Goal: Information Seeking & Learning: Check status

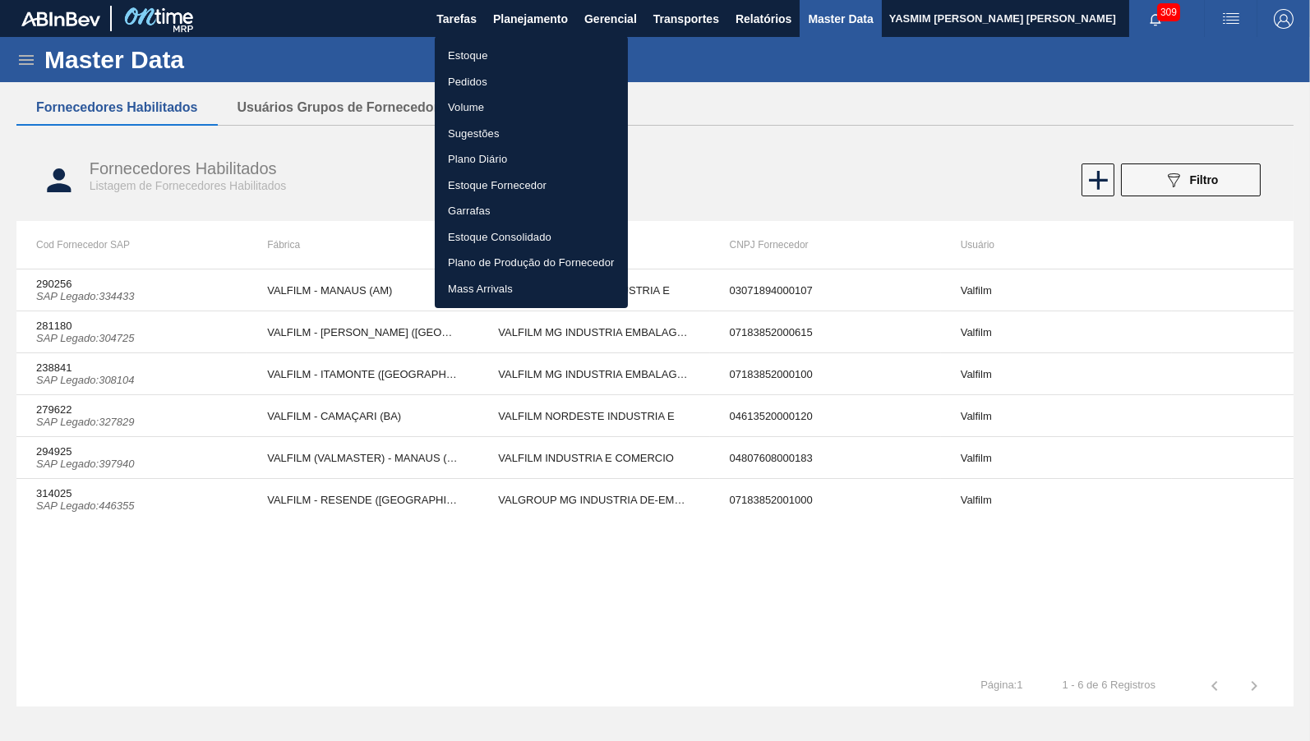
click at [480, 49] on li "Estoque" at bounding box center [531, 56] width 193 height 26
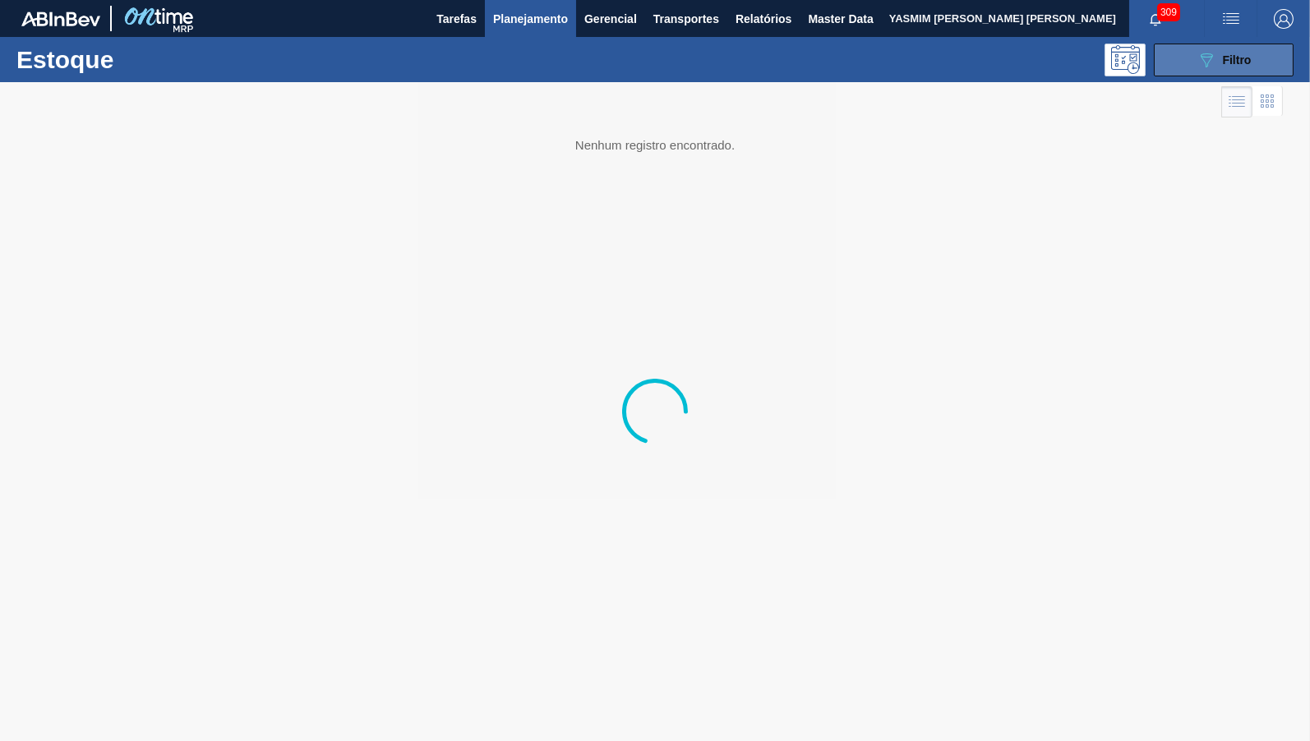
click at [1248, 57] on span "Filtro" at bounding box center [1237, 59] width 29 height 13
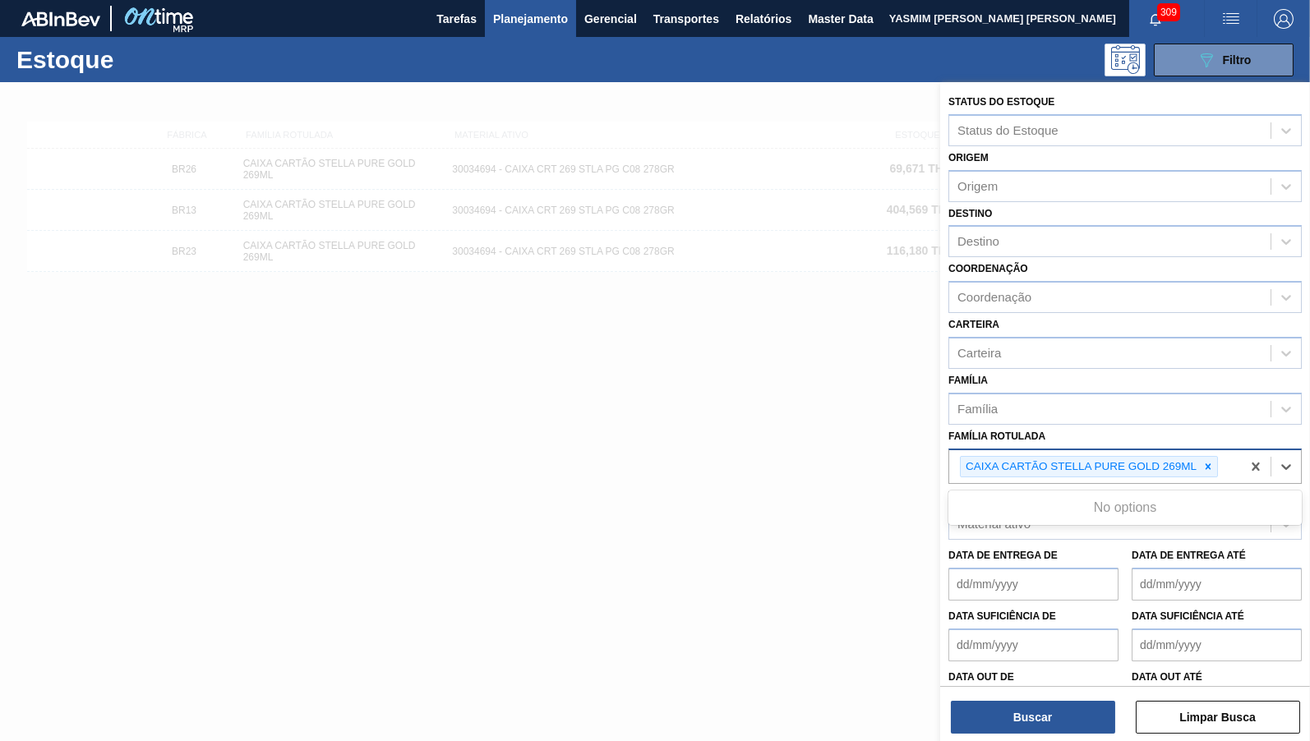
click at [1225, 457] on div "CAIXA CARTÃO STELLA PURE GOLD 269ML" at bounding box center [1095, 467] width 292 height 34
click at [1212, 464] on icon at bounding box center [1209, 467] width 6 height 6
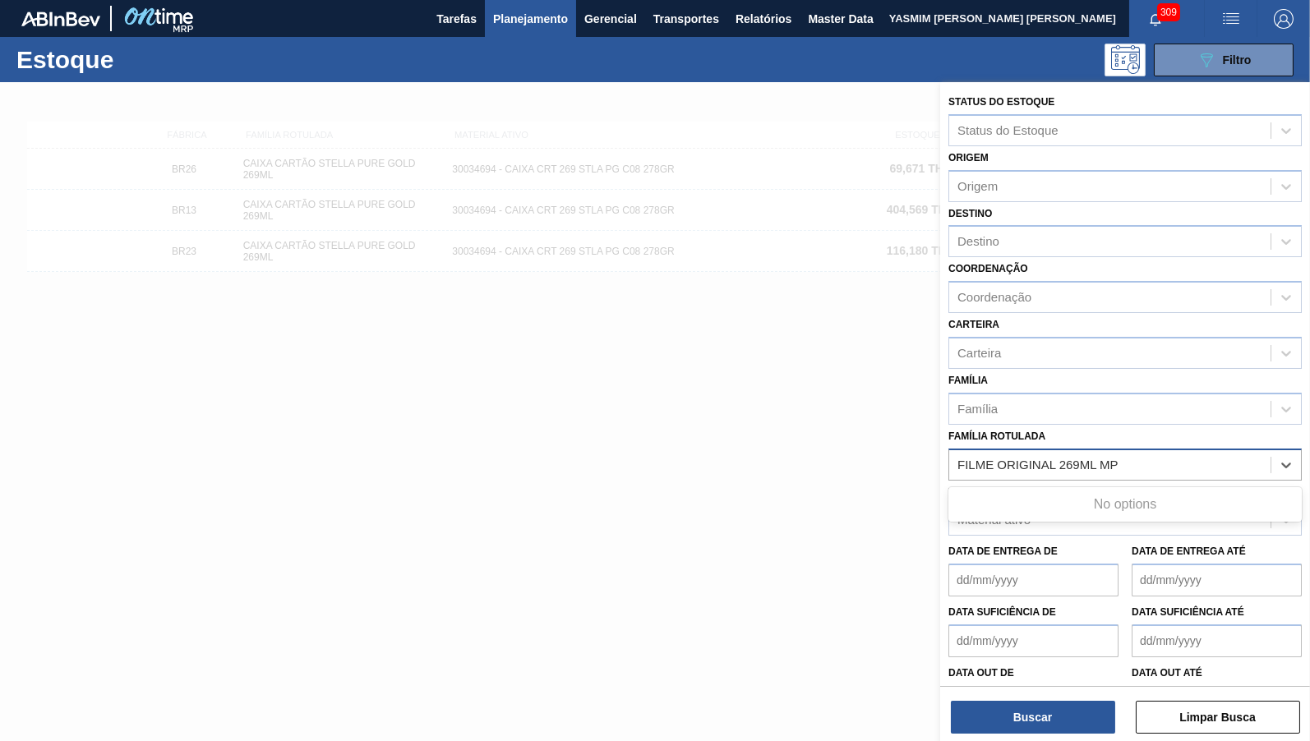
click at [1030, 458] on Rotulada "FILME ORIGINAL 269ML MP" at bounding box center [1095, 465] width 275 height 14
paste Rotulada "FILME ORIGINAL 269ML MP"
type Rotulada "FILME ORIGFILME ORIGINAL 269ML MP INAL 269ML MP"
click at [1030, 458] on Rotulada "FILME ORIGFILME ORIGINAL 269ML MP INAL 269ML MP" at bounding box center [1095, 465] width 275 height 14
click at [1027, 464] on div "FILME ORIGFILME ORIGINAL 269ML MP INAL 269ML MP FILME ORIGINAL 269ML MP" at bounding box center [1109, 465] width 321 height 24
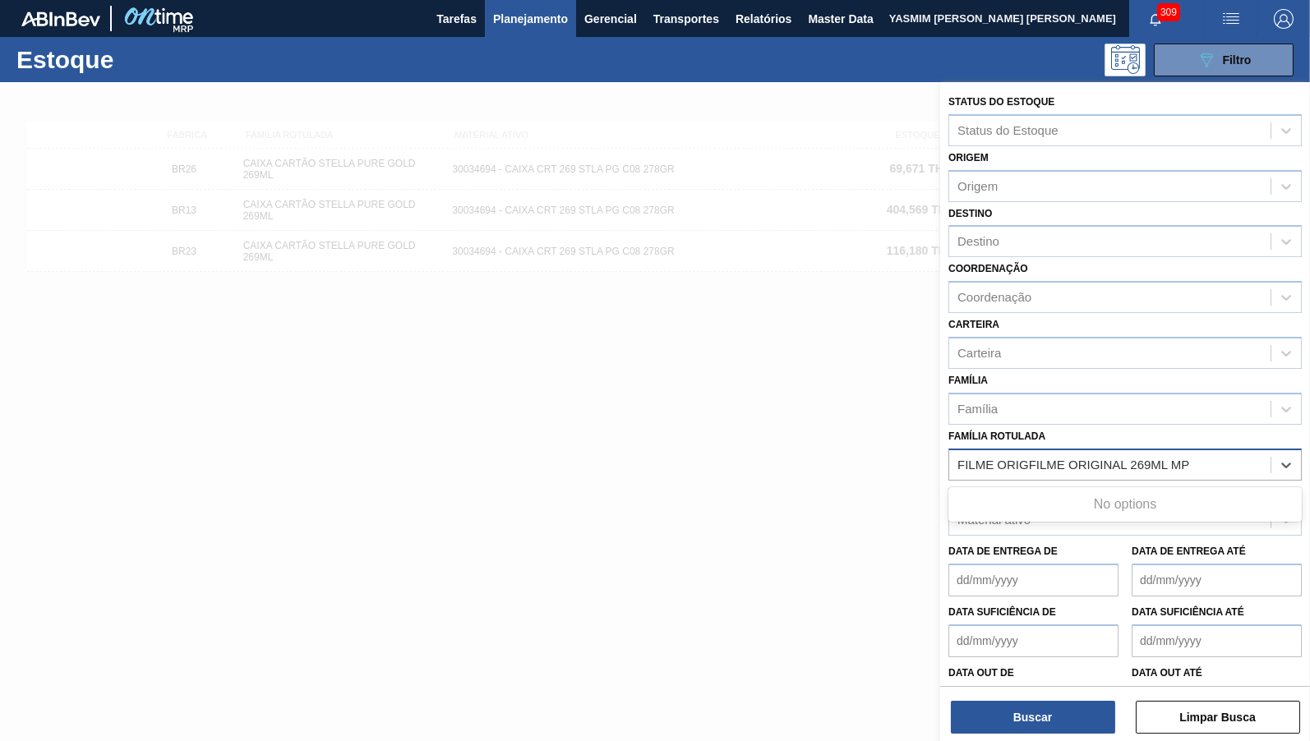
click at [1027, 464] on div "FILME ORIGFILME ORIGINAL 269ML MP INAL 269ML MP FILME ORIGINAL 269ML MP" at bounding box center [1109, 465] width 321 height 24
click at [1020, 449] on div "FILME ORIGFILME ORIGINAL 269ML MP INAL 269ML MP FILME ORIGINAL 269ML MP" at bounding box center [1125, 465] width 353 height 32
click at [1005, 520] on div "Material ativo" at bounding box center [1125, 520] width 353 height 32
click at [1013, 461] on div "FILME ORIGFILME ORIGINAL 269ML MP INAL 269ML MP FILME ORIGINAL 269ML MP" at bounding box center [1109, 465] width 321 height 24
click at [1004, 463] on div "Família Rotulada" at bounding box center [1109, 465] width 321 height 24
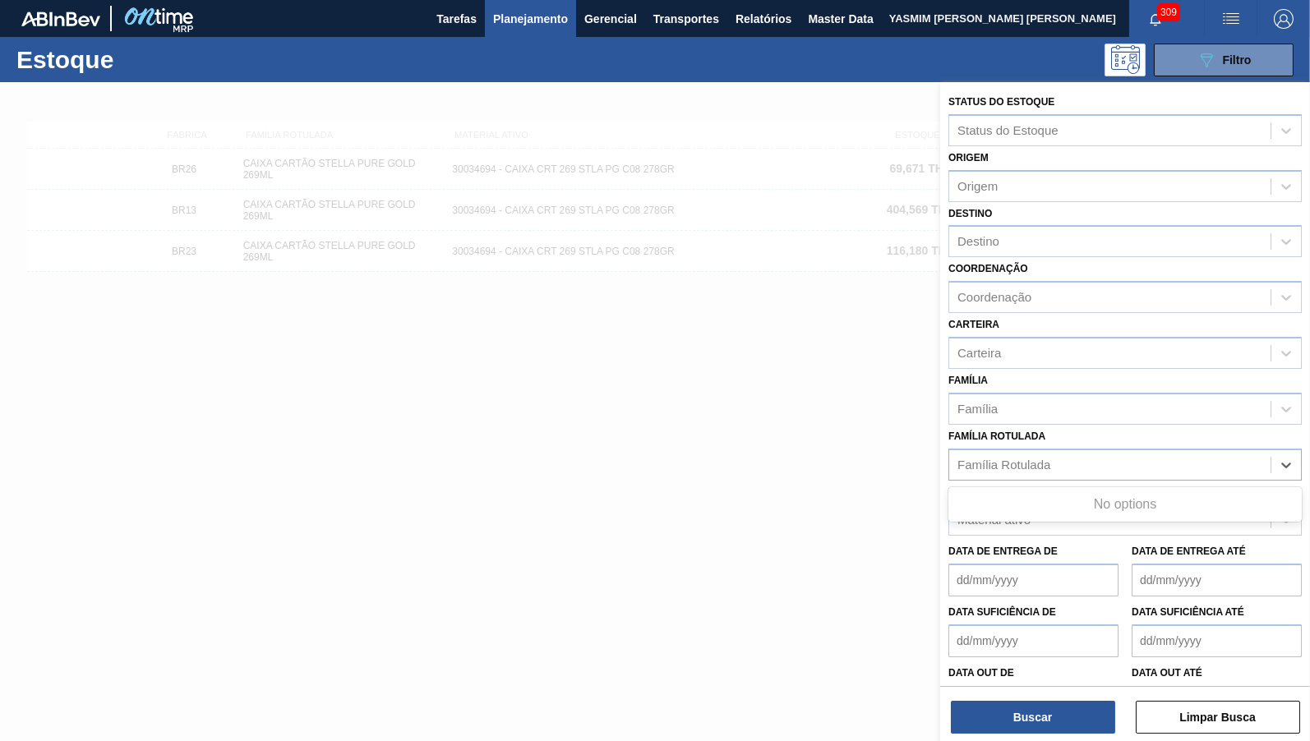
click at [1104, 449] on div "Família Rotulada" at bounding box center [1125, 465] width 353 height 32
click at [1079, 481] on div "Material ativo Material ativo" at bounding box center [1125, 509] width 353 height 56
click at [1066, 461] on div "Família Rotulada" at bounding box center [1109, 465] width 321 height 24
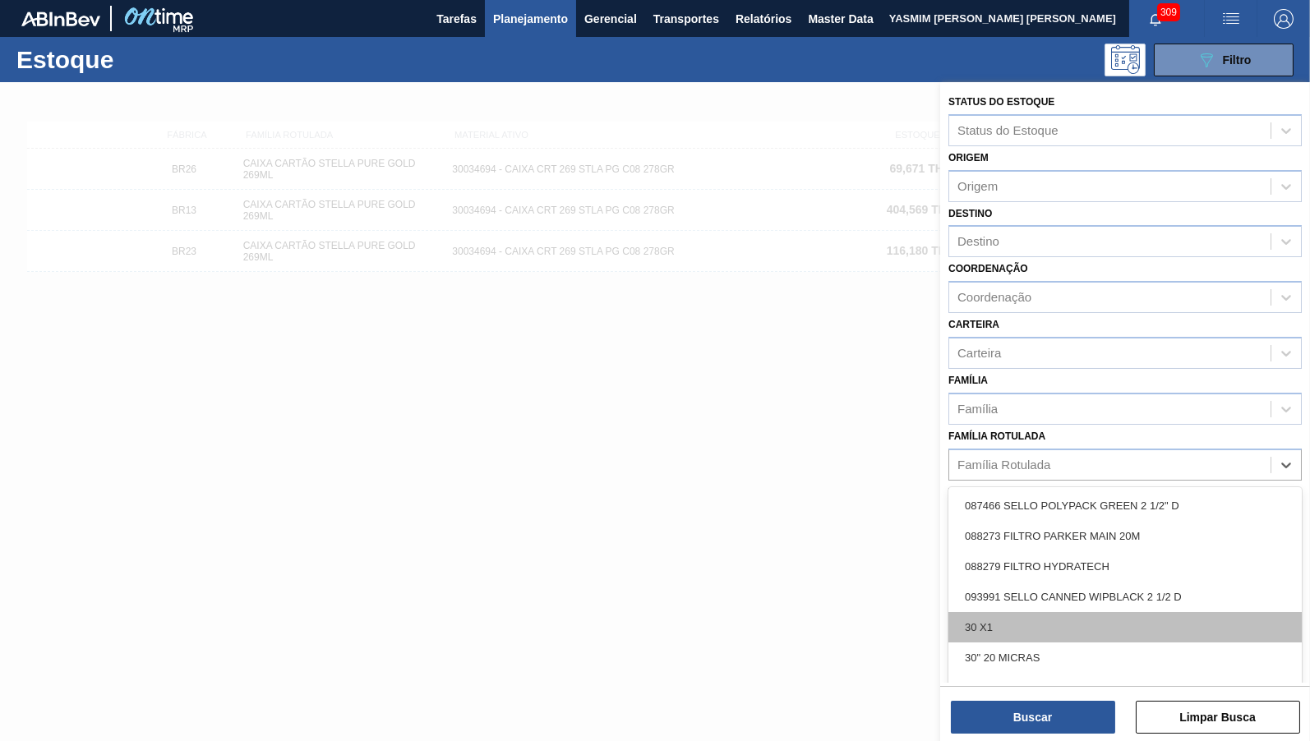
paste Rotulada "FILME ORIGINAL 269ML MP"
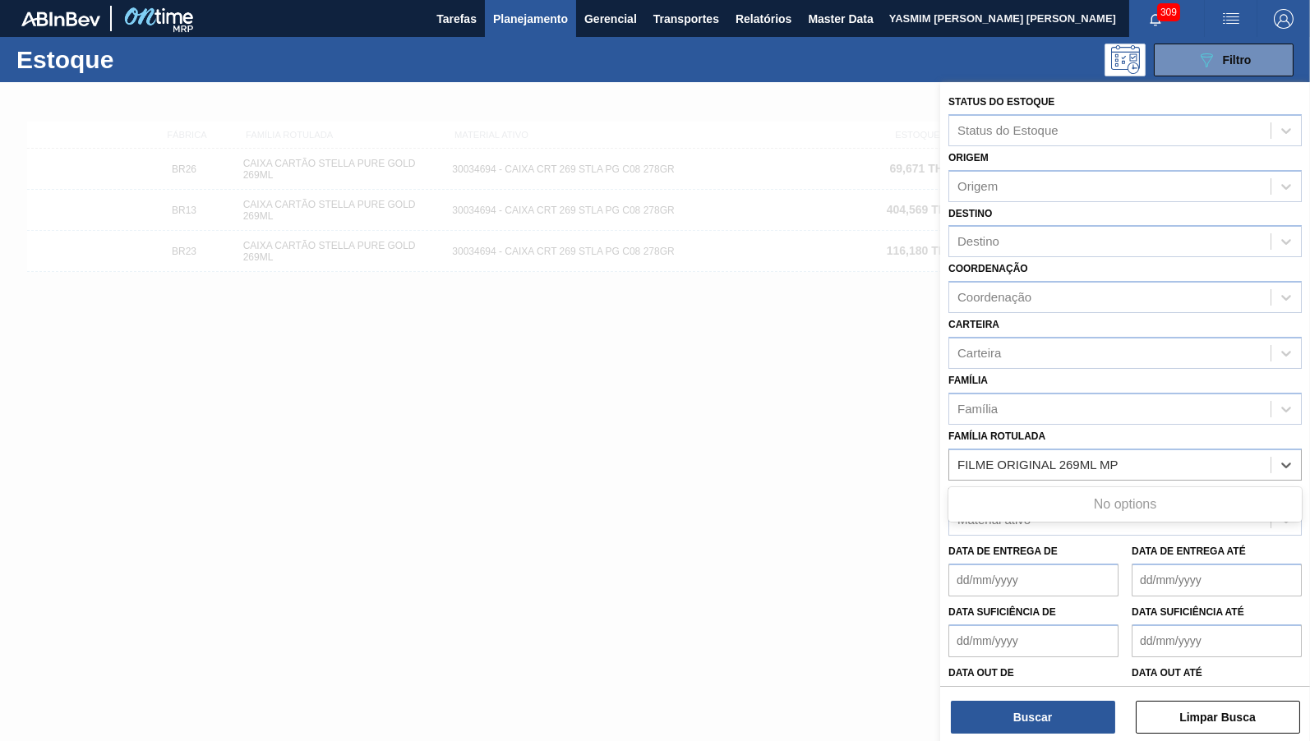
type Rotulada "FILME ORIGINAL 269ML MP"
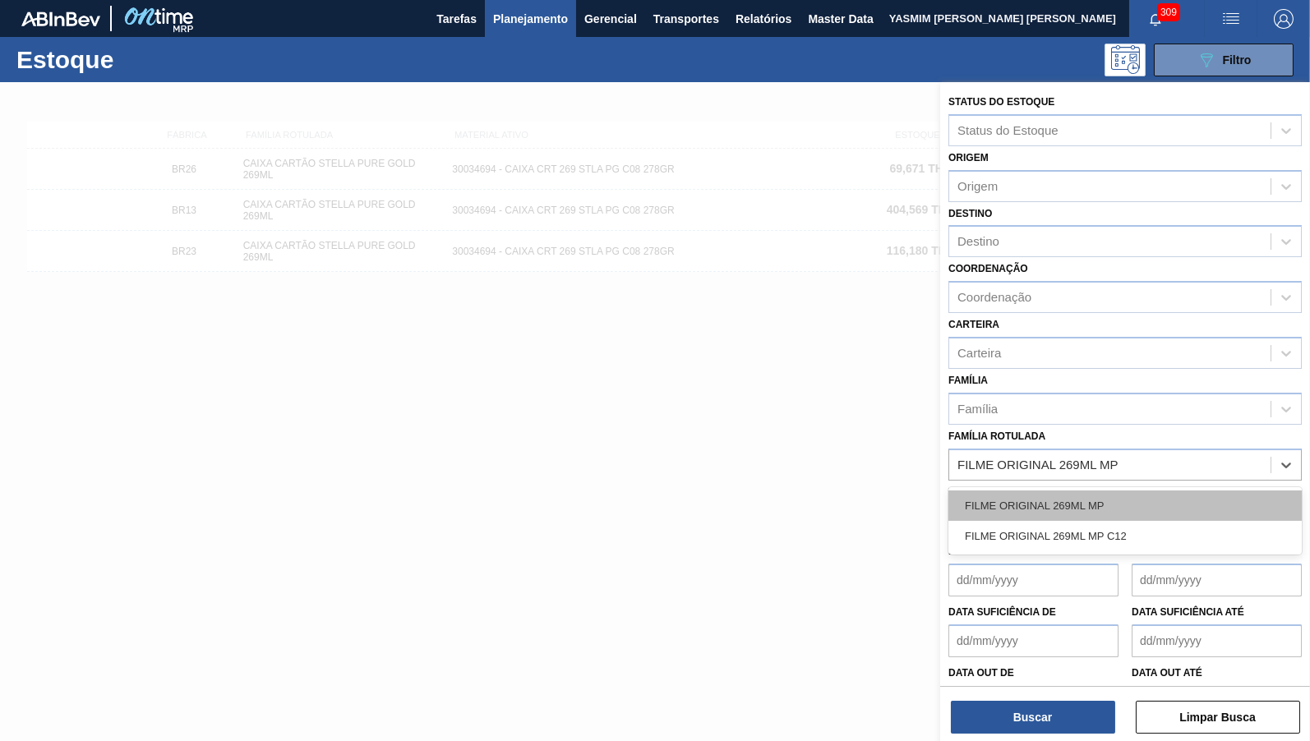
click at [1089, 499] on div "FILME ORIGINAL 269ML MP" at bounding box center [1125, 506] width 353 height 30
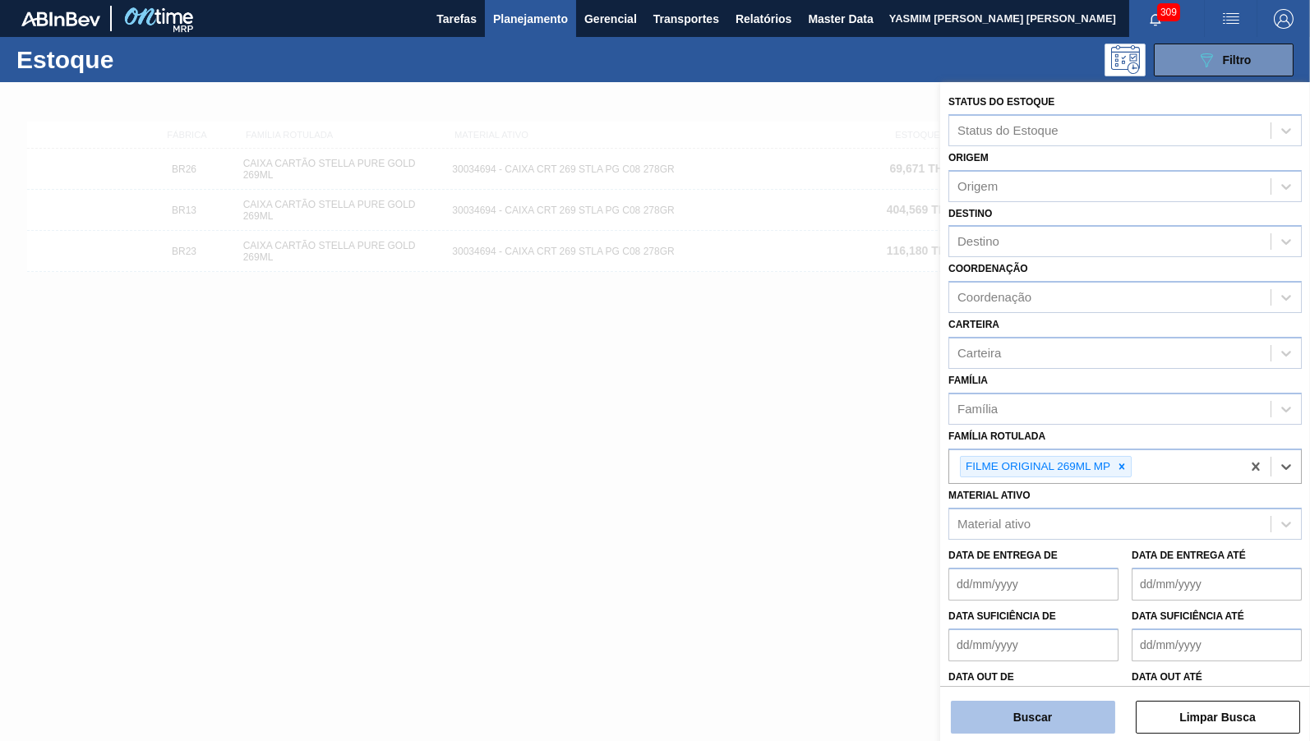
click at [1074, 704] on button "Buscar" at bounding box center [1033, 717] width 164 height 33
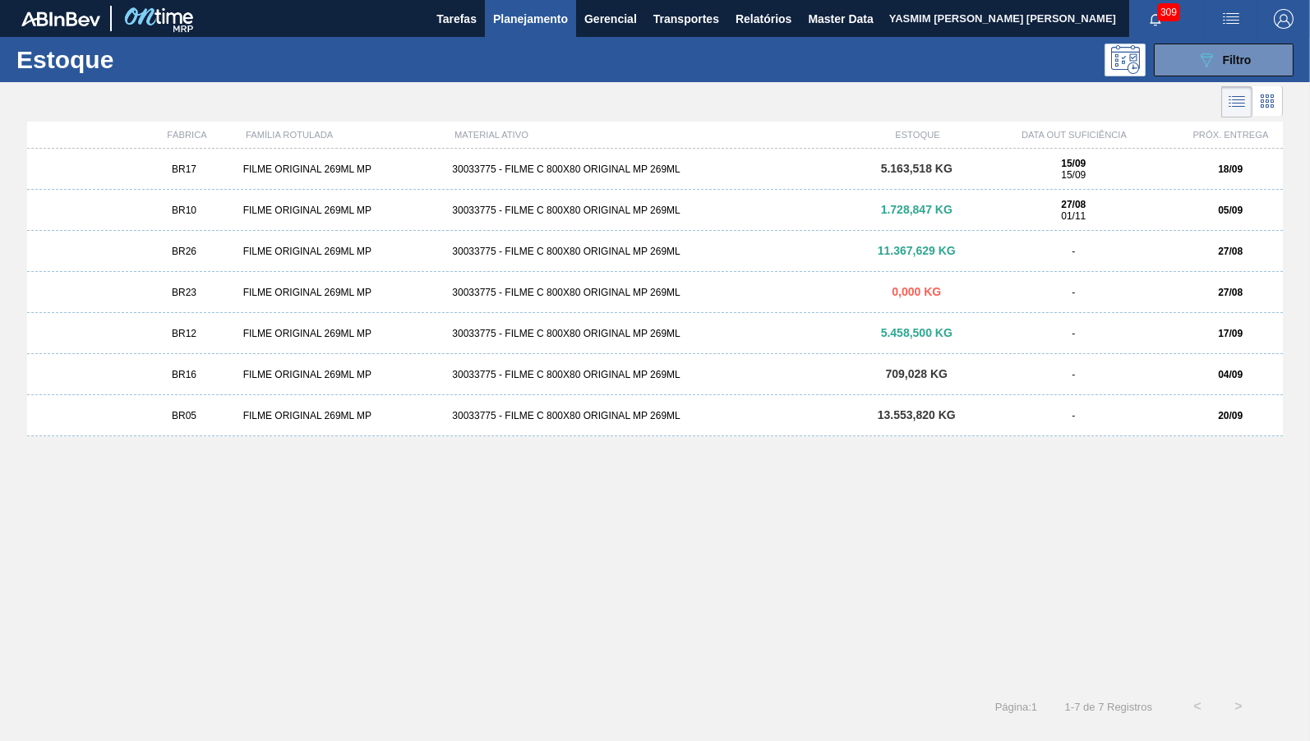
click at [1086, 207] on strong "27/08" at bounding box center [1073, 205] width 25 height 12
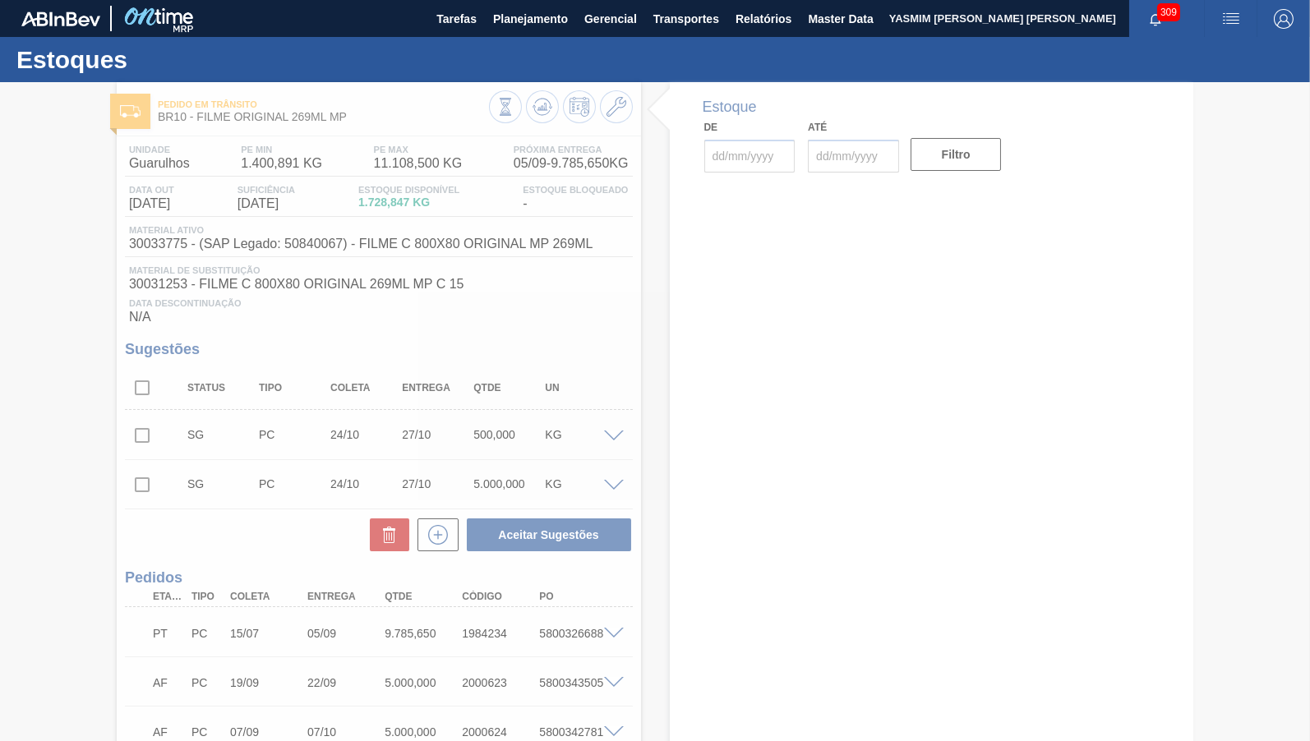
type input "[DATE]"
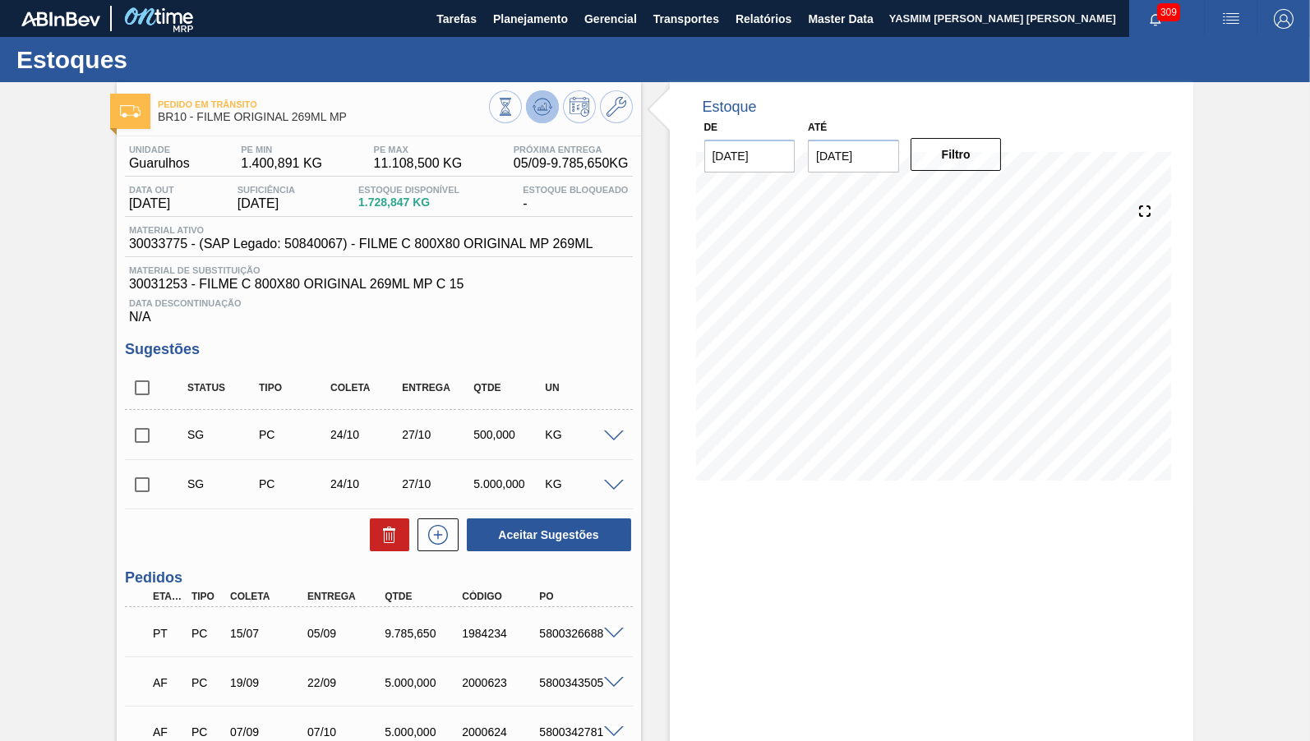
click at [536, 99] on icon at bounding box center [543, 107] width 20 height 20
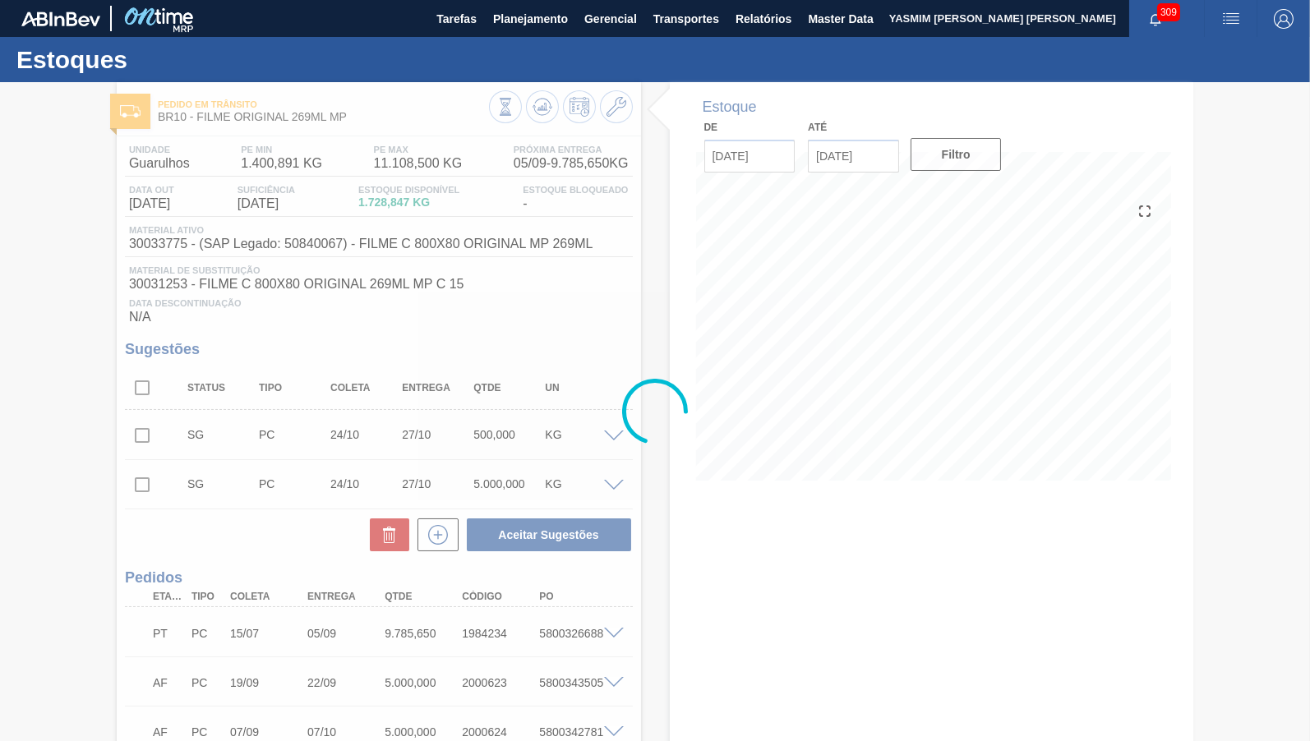
click at [149, 388] on div at bounding box center [655, 411] width 1310 height 659
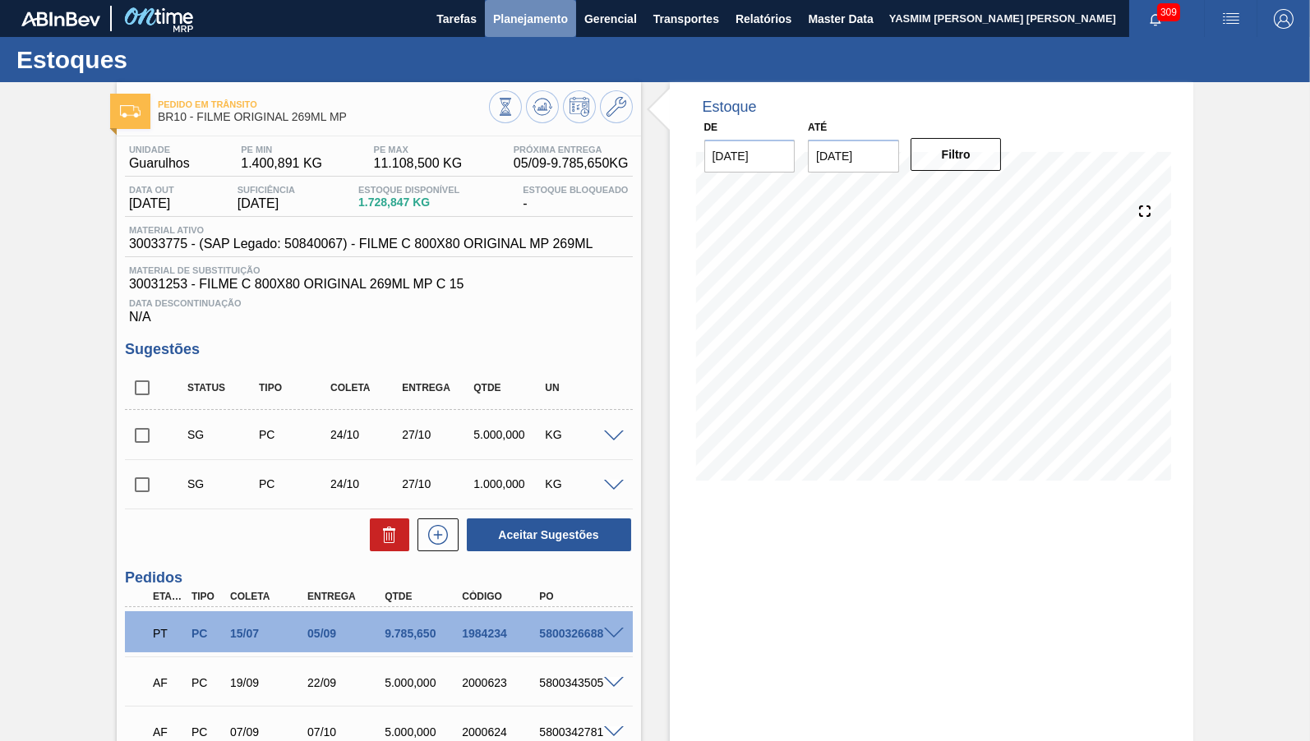
click at [547, 20] on span "Planejamento" at bounding box center [530, 19] width 75 height 20
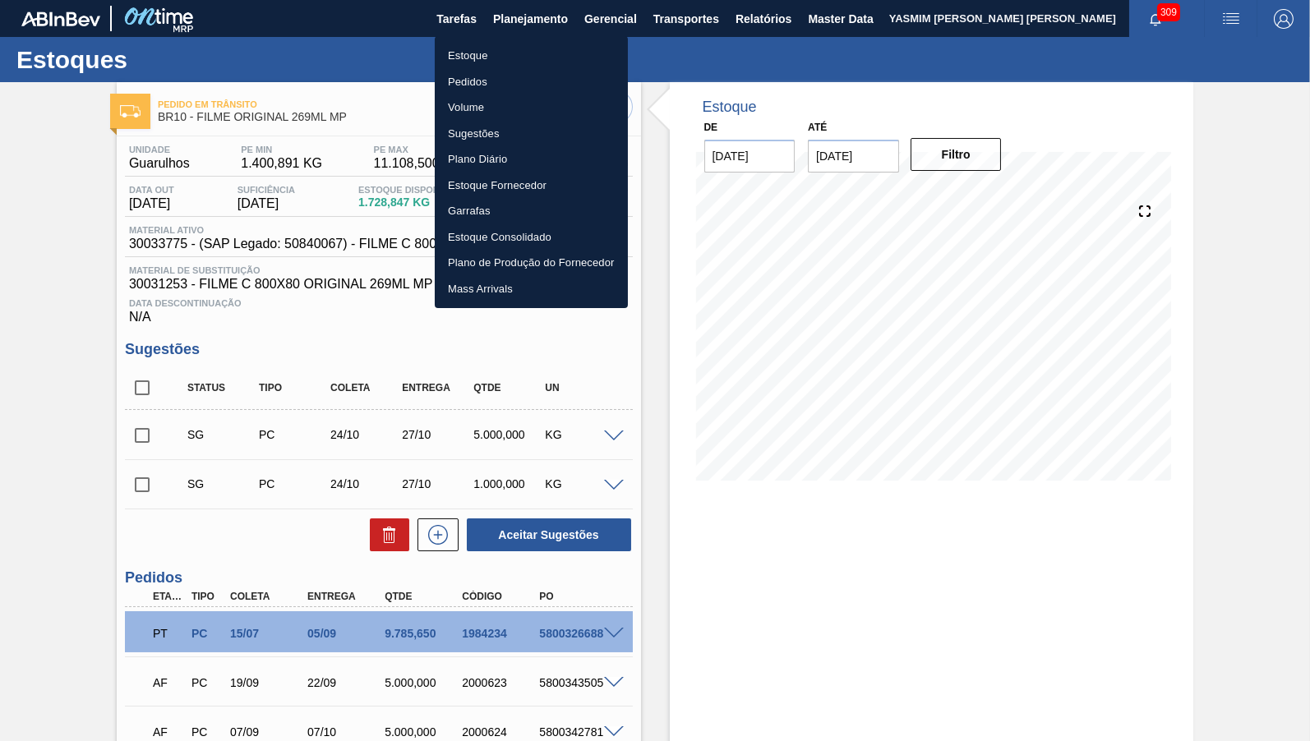
click at [471, 60] on li "Estoque" at bounding box center [531, 56] width 193 height 26
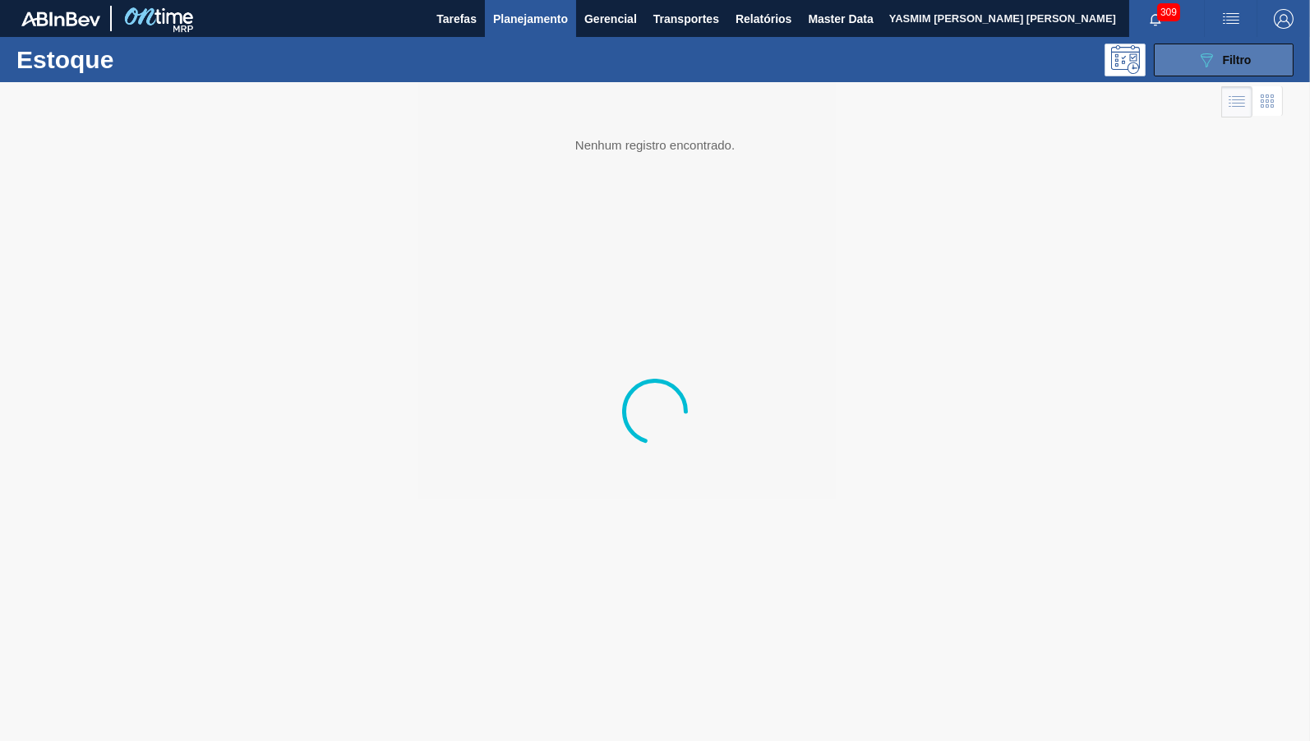
click at [1246, 63] on span "Filtro" at bounding box center [1237, 59] width 29 height 13
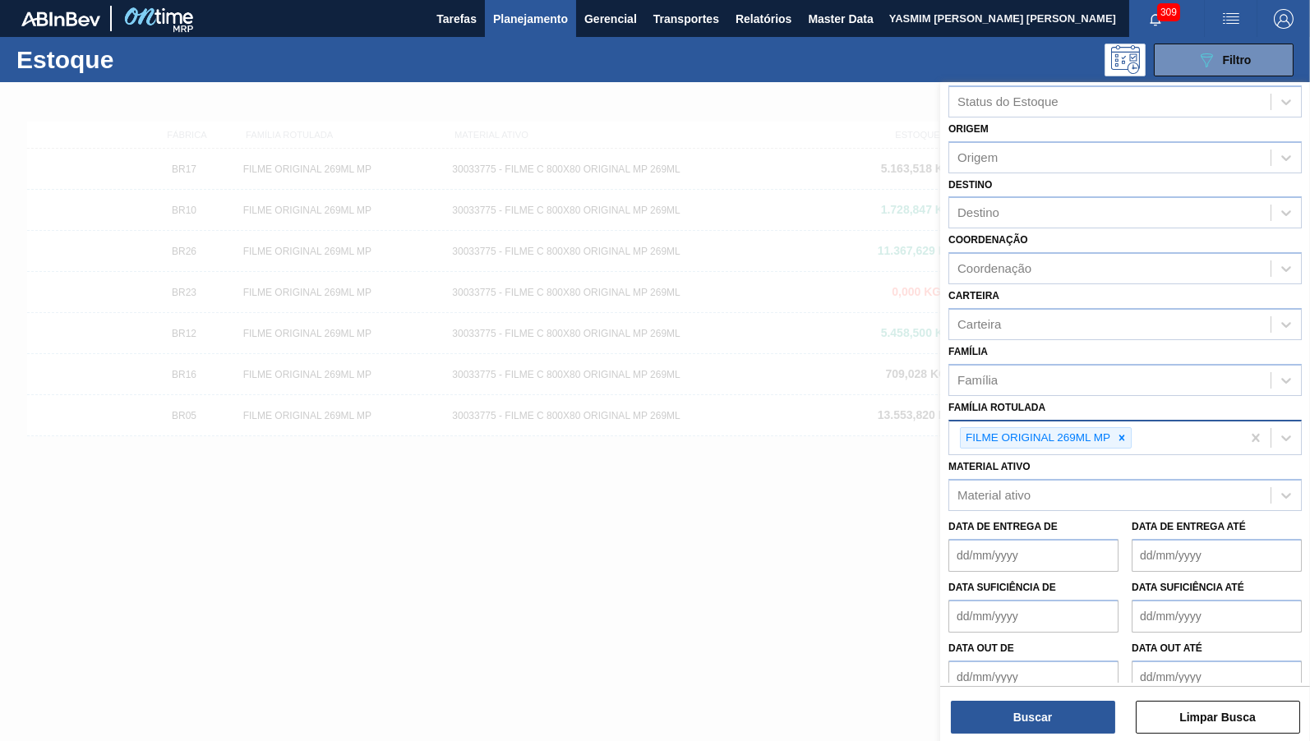
click at [1124, 432] on icon at bounding box center [1122, 438] width 12 height 12
paste Rotulada "FILME AP MP12 473ML"
type Rotulada "FILME AP MP12 473ML"
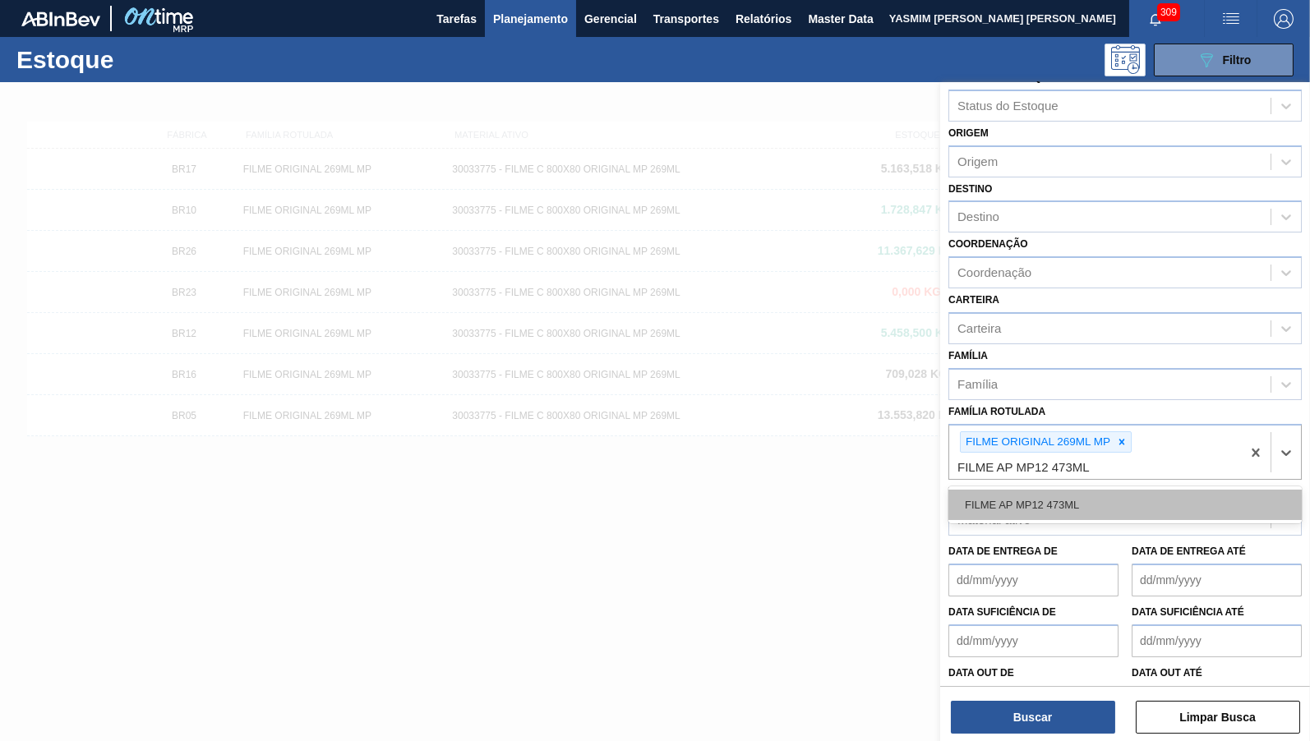
click at [1054, 497] on div "FILME AP MP12 473ML" at bounding box center [1125, 505] width 353 height 30
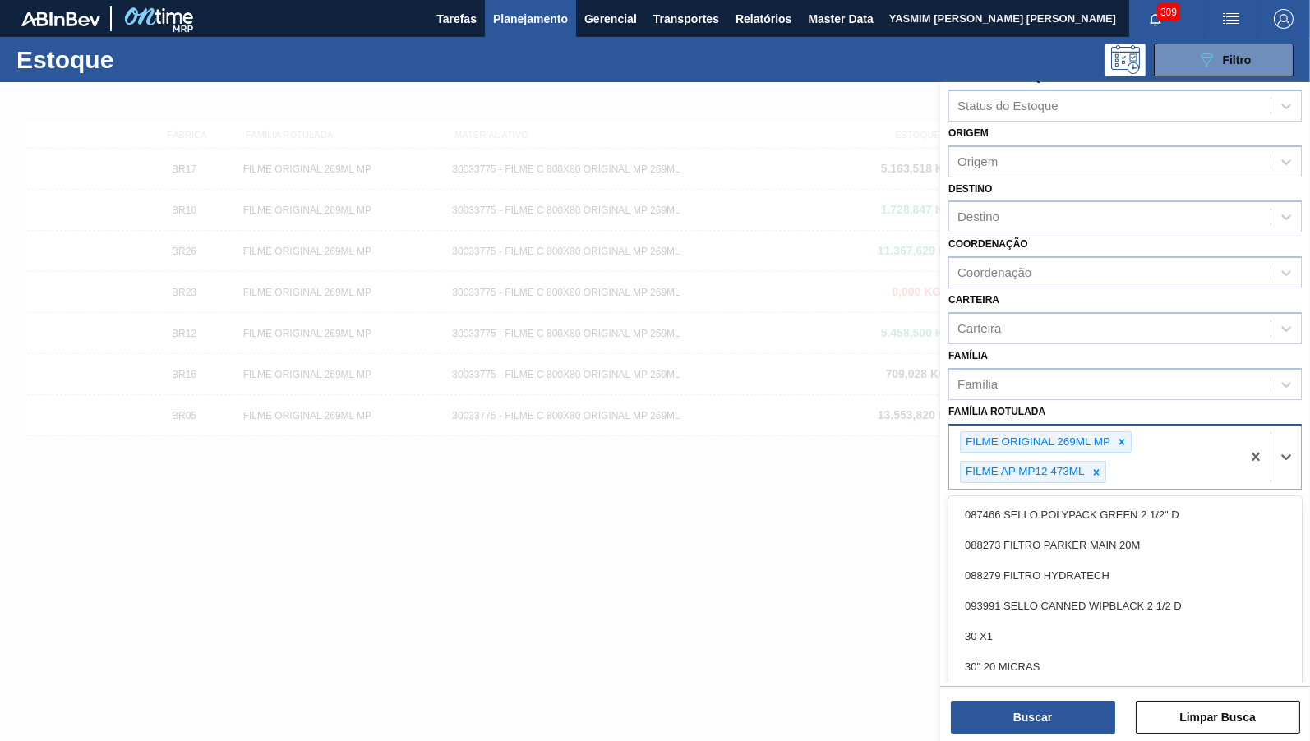
click at [1125, 443] on div "FILME ORIGINAL 269ML MP FILME AP MP12 473ML" at bounding box center [1095, 458] width 292 height 64
click at [1125, 440] on div at bounding box center [1122, 442] width 18 height 21
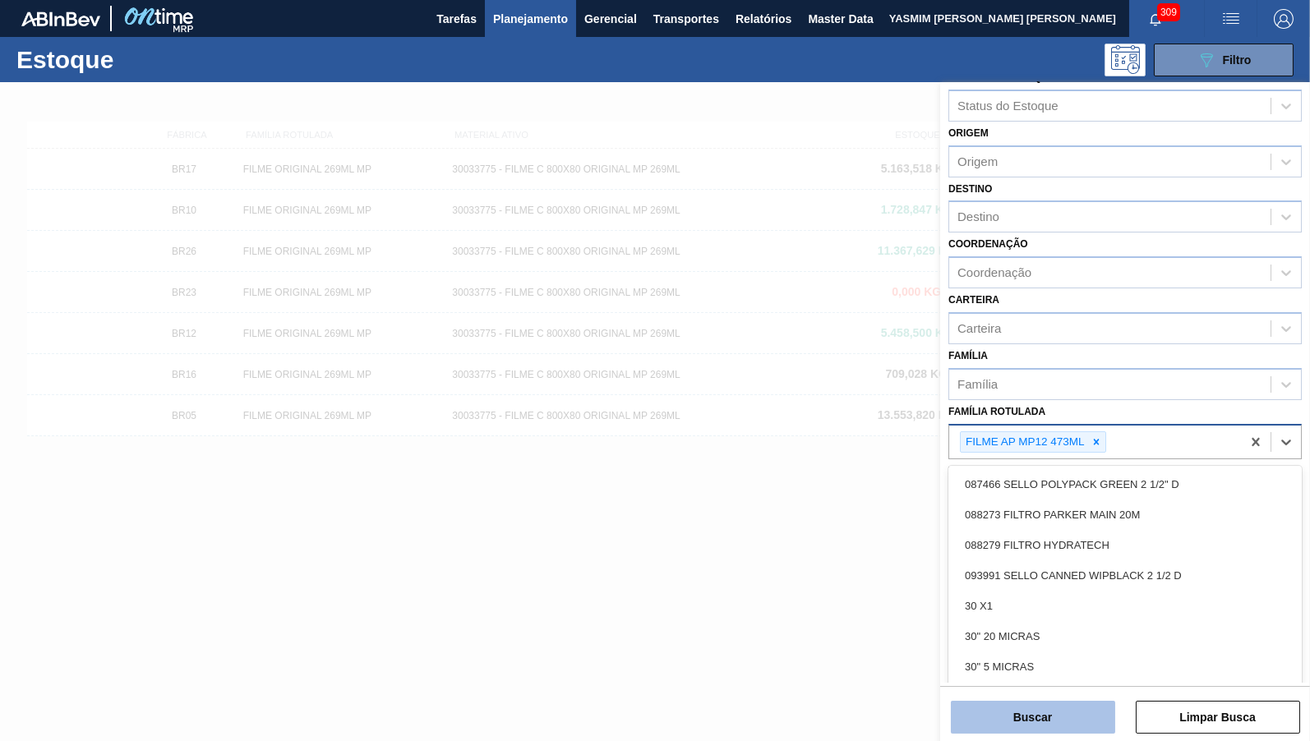
click at [1055, 705] on button "Buscar" at bounding box center [1033, 717] width 164 height 33
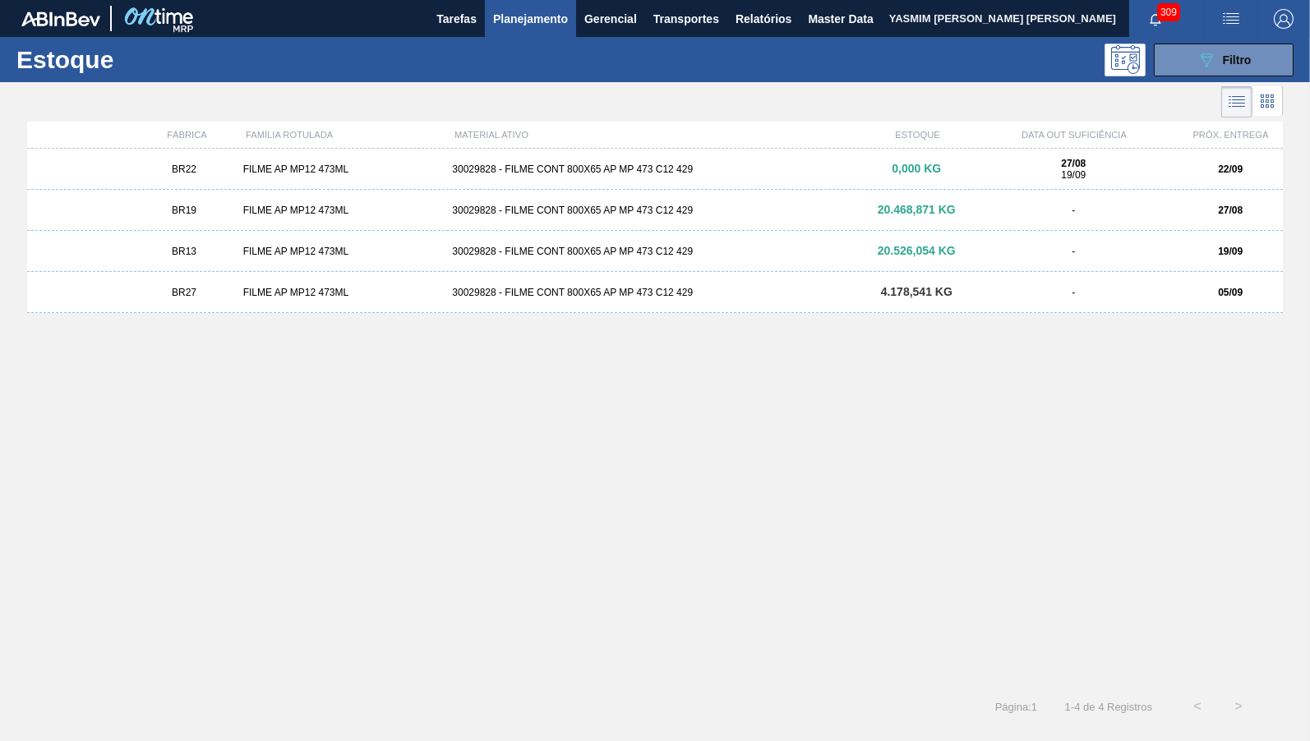
click at [241, 164] on div "FILME AP MP12 473ML" at bounding box center [342, 170] width 210 height 12
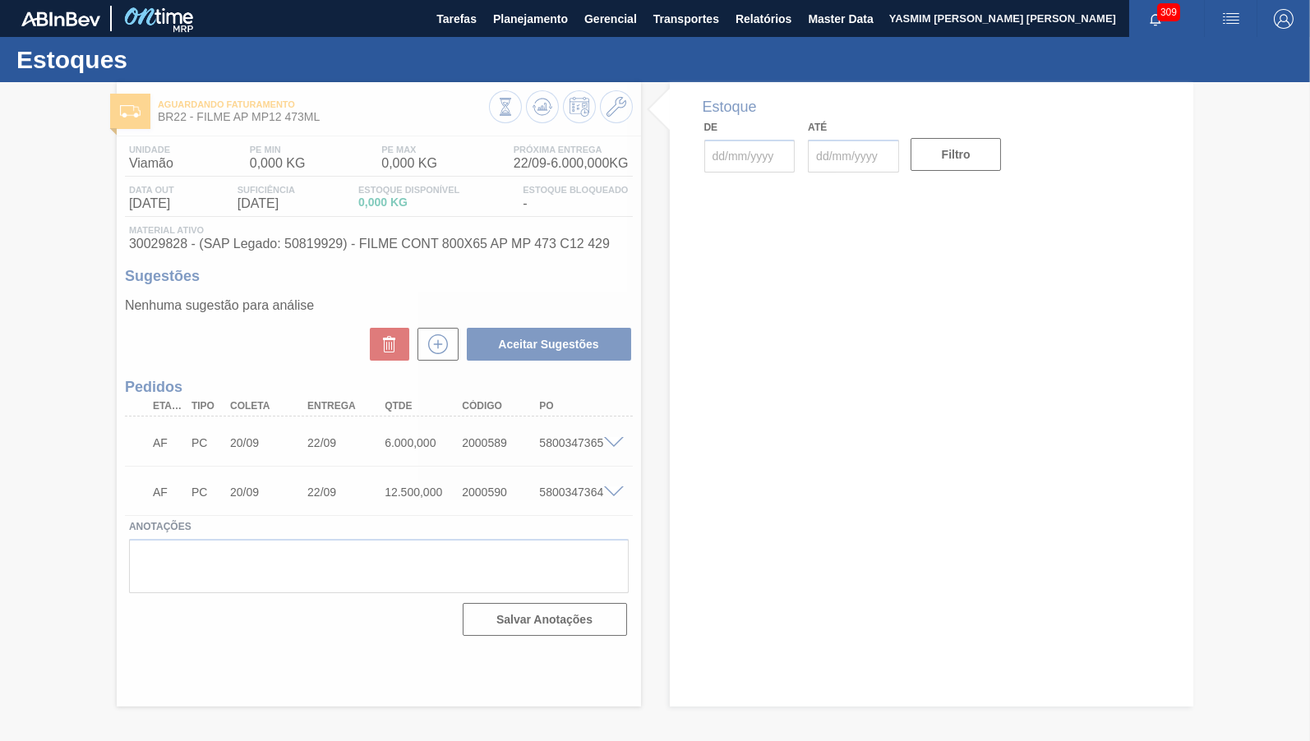
type input "[DATE]"
